Goal: Obtain resource: Obtain resource

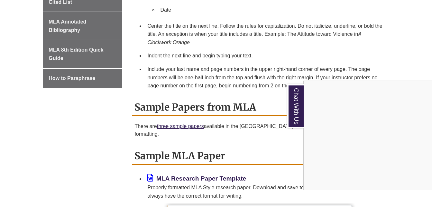
scroll to position [408, 0]
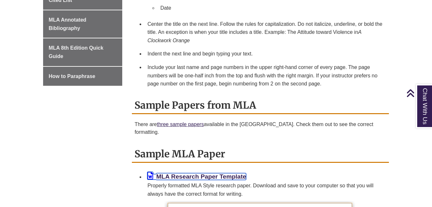
click at [204, 177] on b "MLA Research Paper Template" at bounding box center [201, 176] width 90 height 7
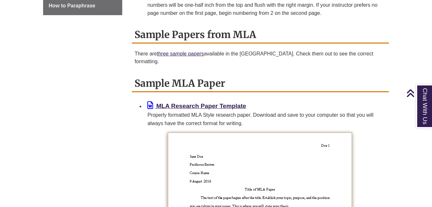
scroll to position [476, 0]
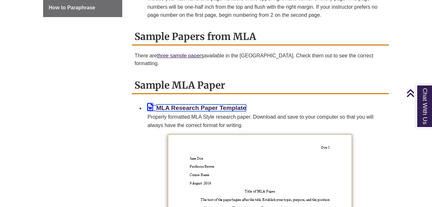
click at [213, 107] on b "MLA Research Paper Template" at bounding box center [201, 107] width 90 height 7
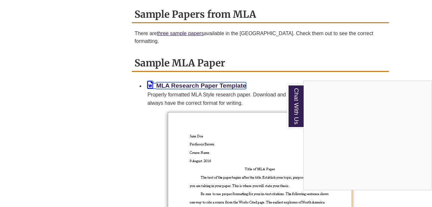
scroll to position [515, 0]
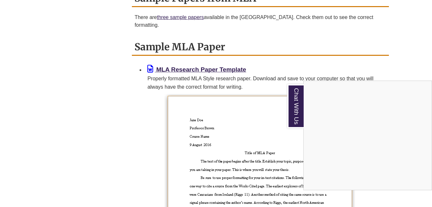
click at [259, 140] on div "Chat With Us" at bounding box center [216, 103] width 432 height 207
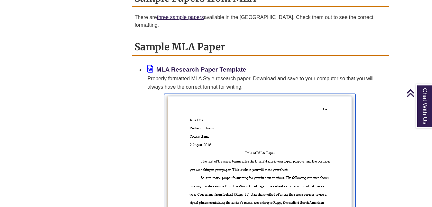
click at [259, 140] on img at bounding box center [260, 200] width 192 height 213
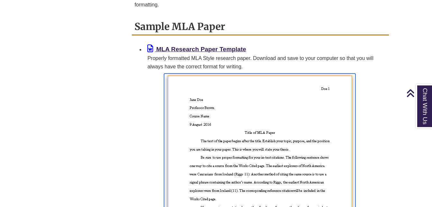
scroll to position [527, 0]
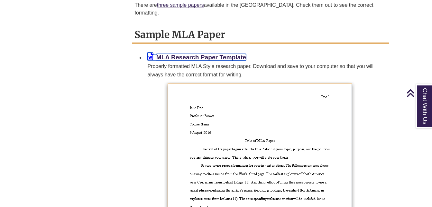
click at [202, 59] on b "MLA Research Paper Template" at bounding box center [201, 57] width 90 height 7
